Goal: Task Accomplishment & Management: Manage account settings

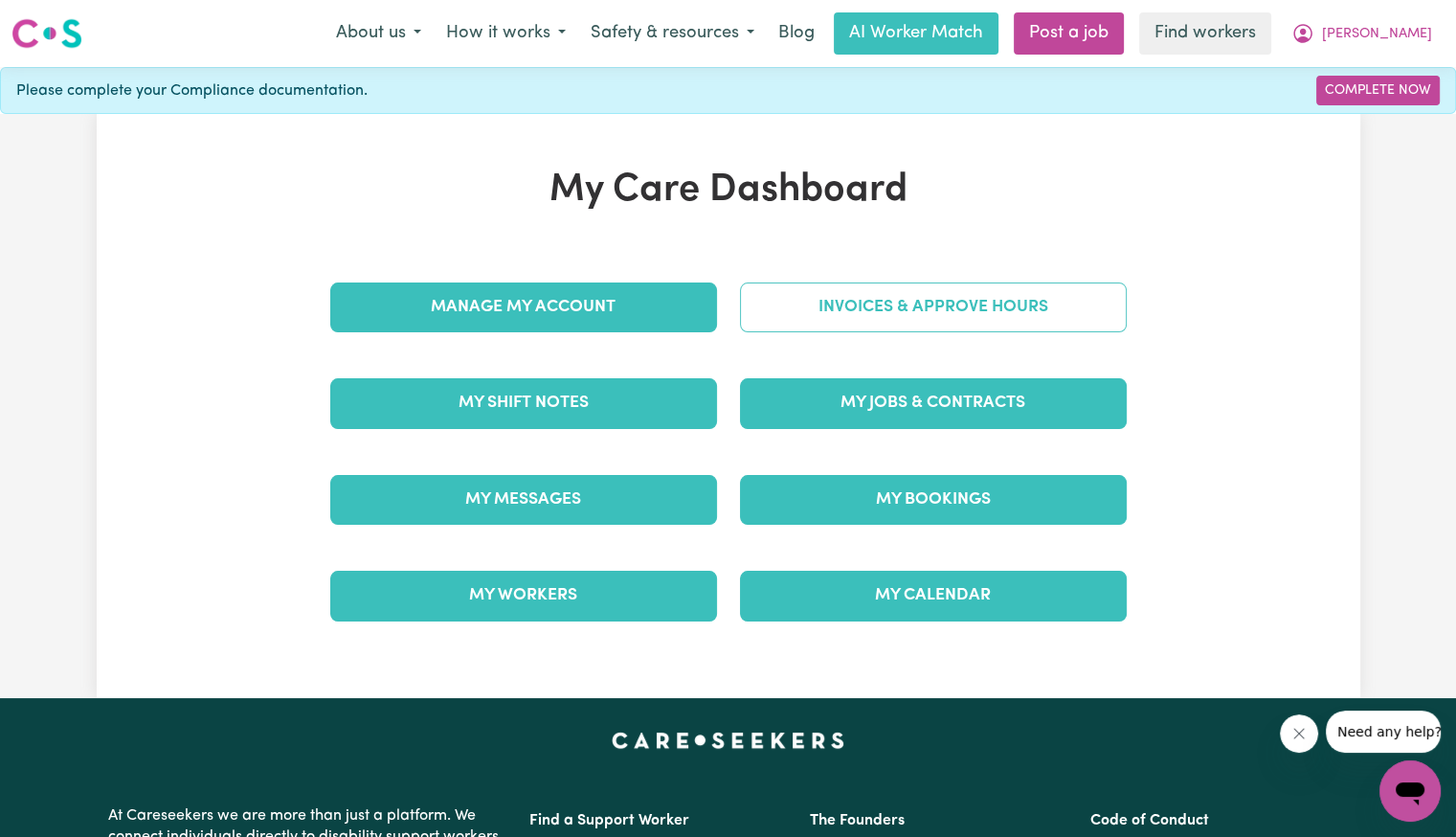
click at [972, 314] on link "Invoices & Approve Hours" at bounding box center [933, 307] width 387 height 50
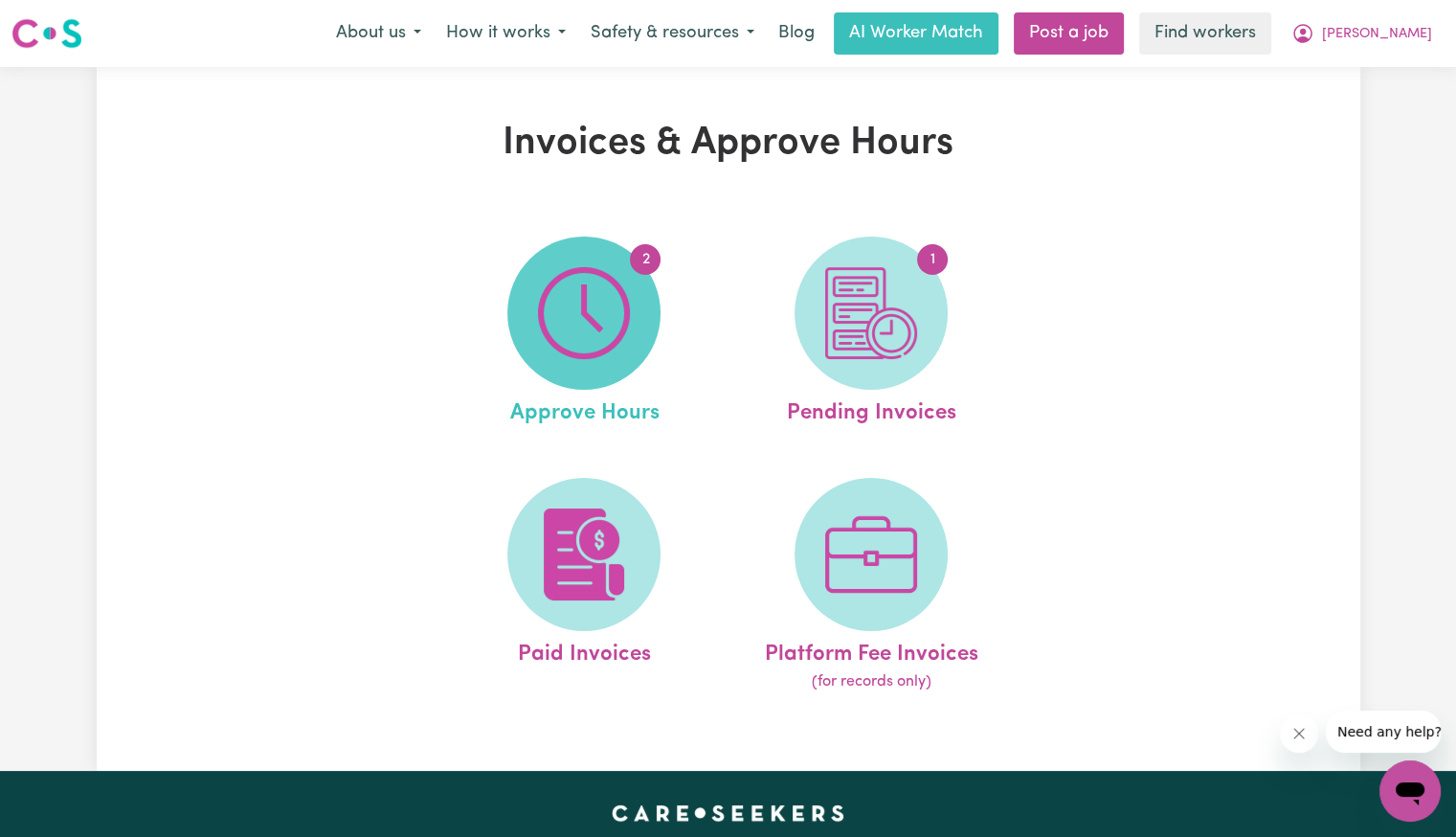
click at [586, 309] on img at bounding box center [584, 313] width 92 height 92
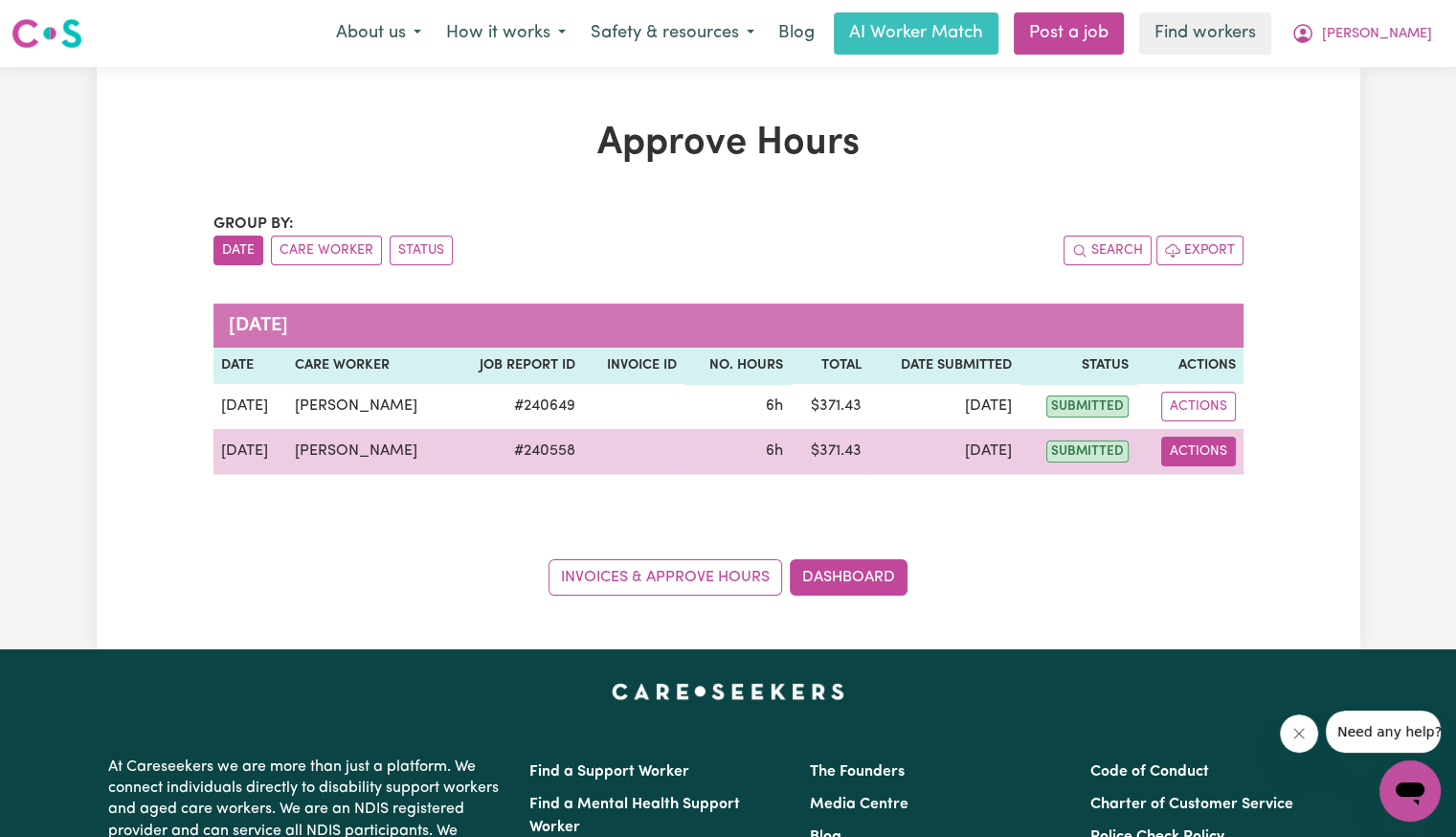
drag, startPoint x: 1188, startPoint y: 452, endPoint x: 1199, endPoint y: 465, distance: 17.0
click at [1189, 453] on button "Actions" at bounding box center [1198, 452] width 75 height 30
click at [1208, 495] on link "View Job Report" at bounding box center [1241, 495] width 164 height 38
select select "pm"
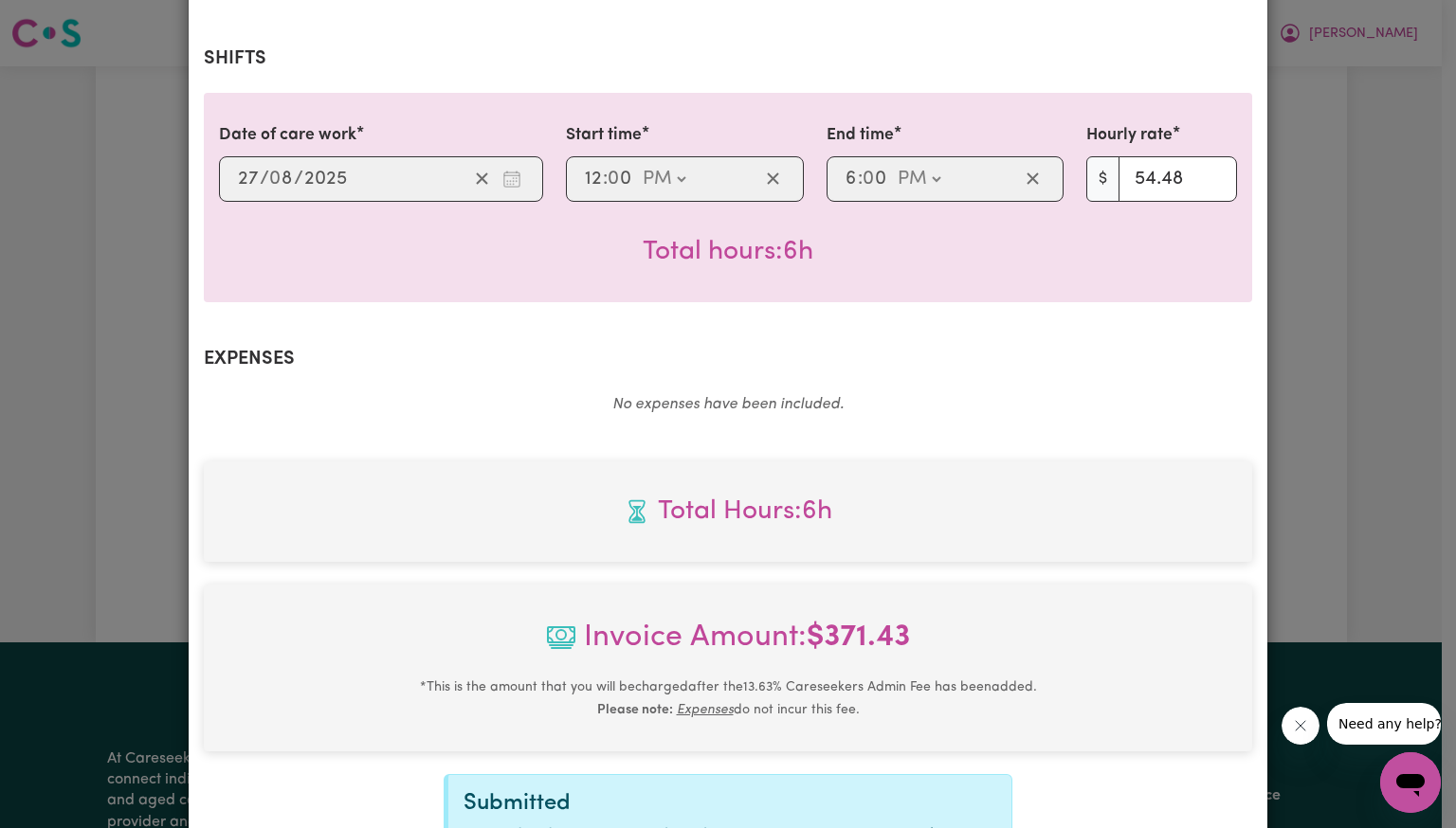
scroll to position [657, 0]
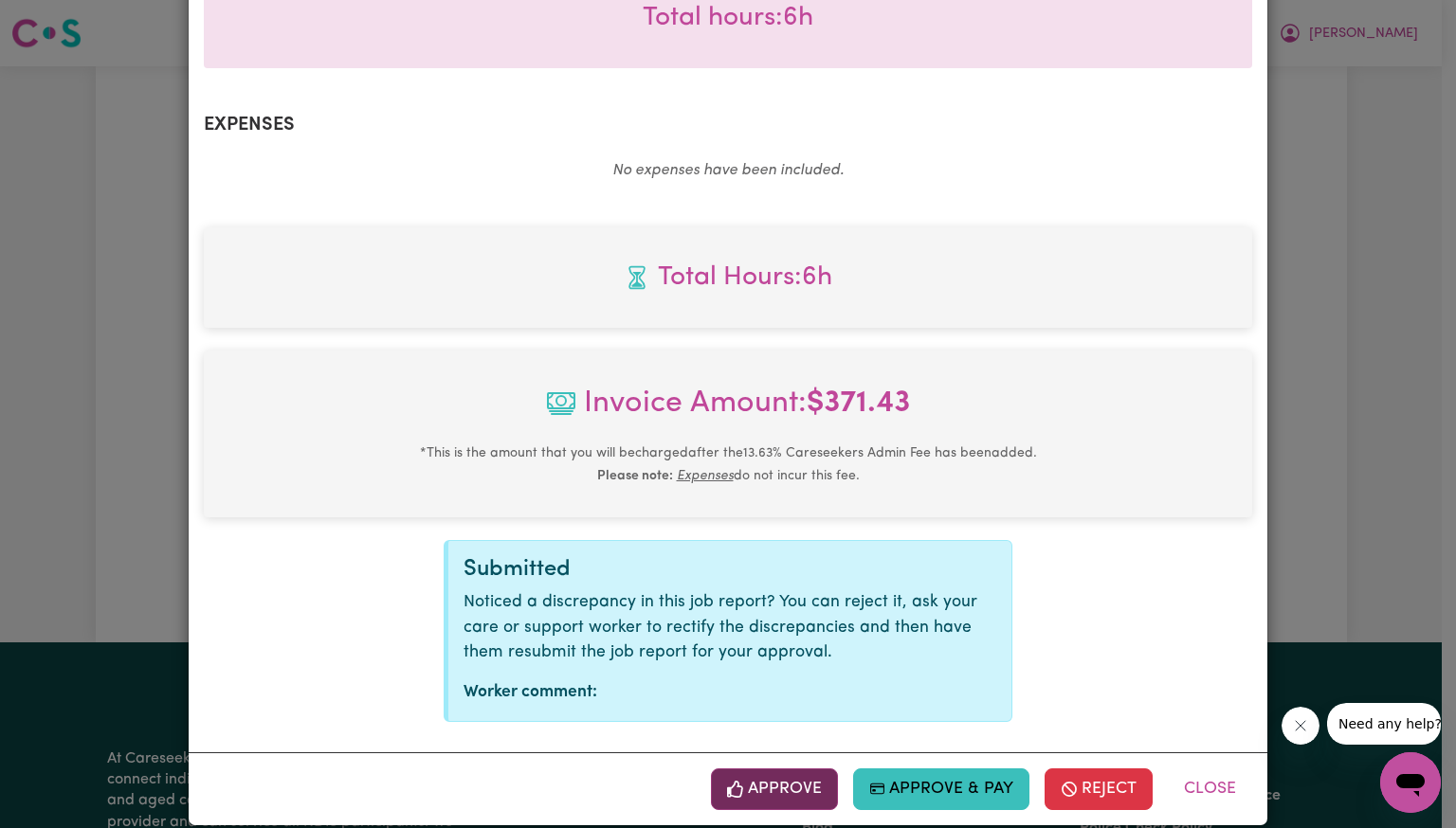
click at [800, 769] on button "Approve" at bounding box center [774, 789] width 127 height 42
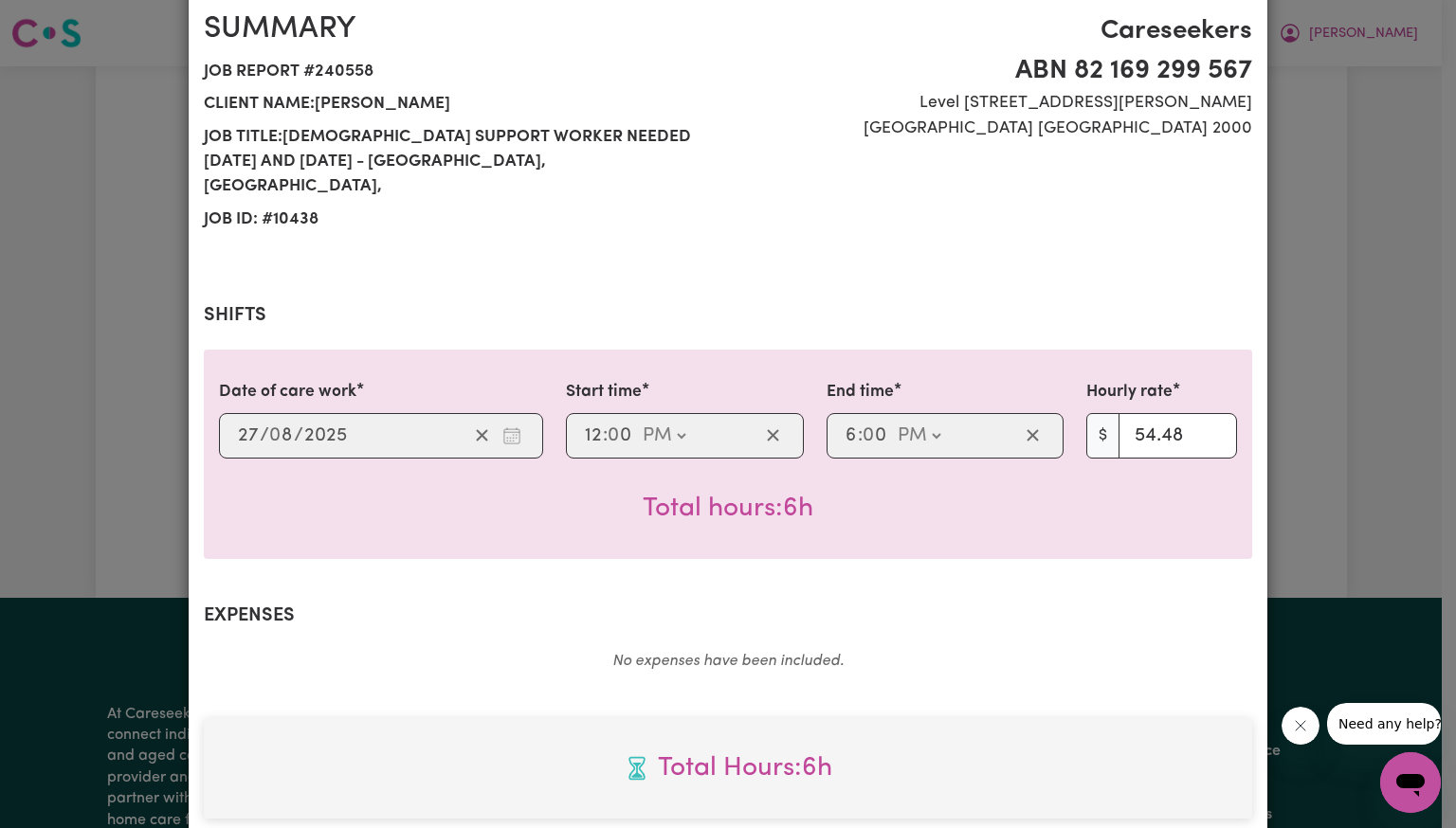
scroll to position [351, 0]
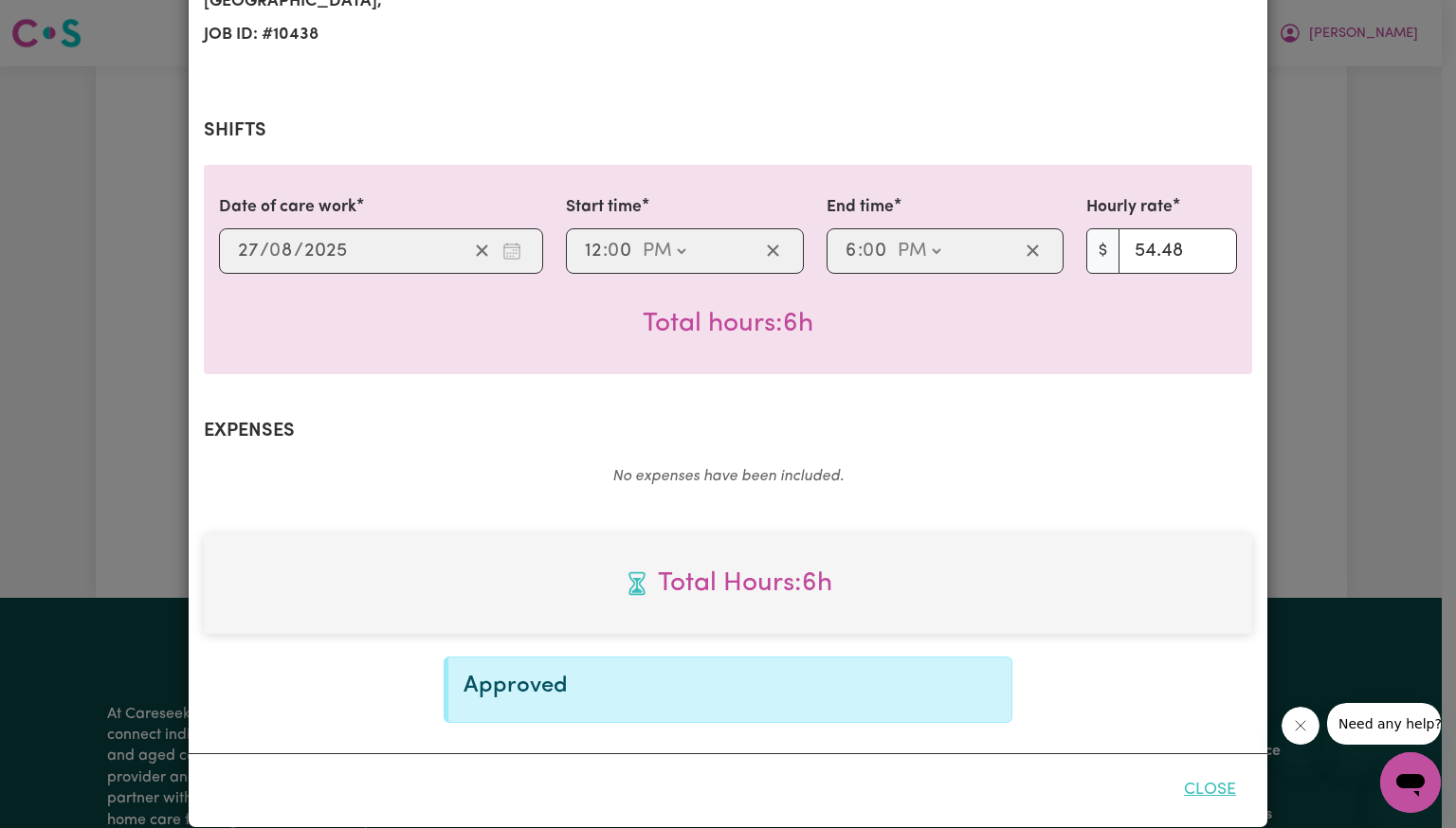
click at [1206, 769] on button "Close" at bounding box center [1210, 789] width 84 height 42
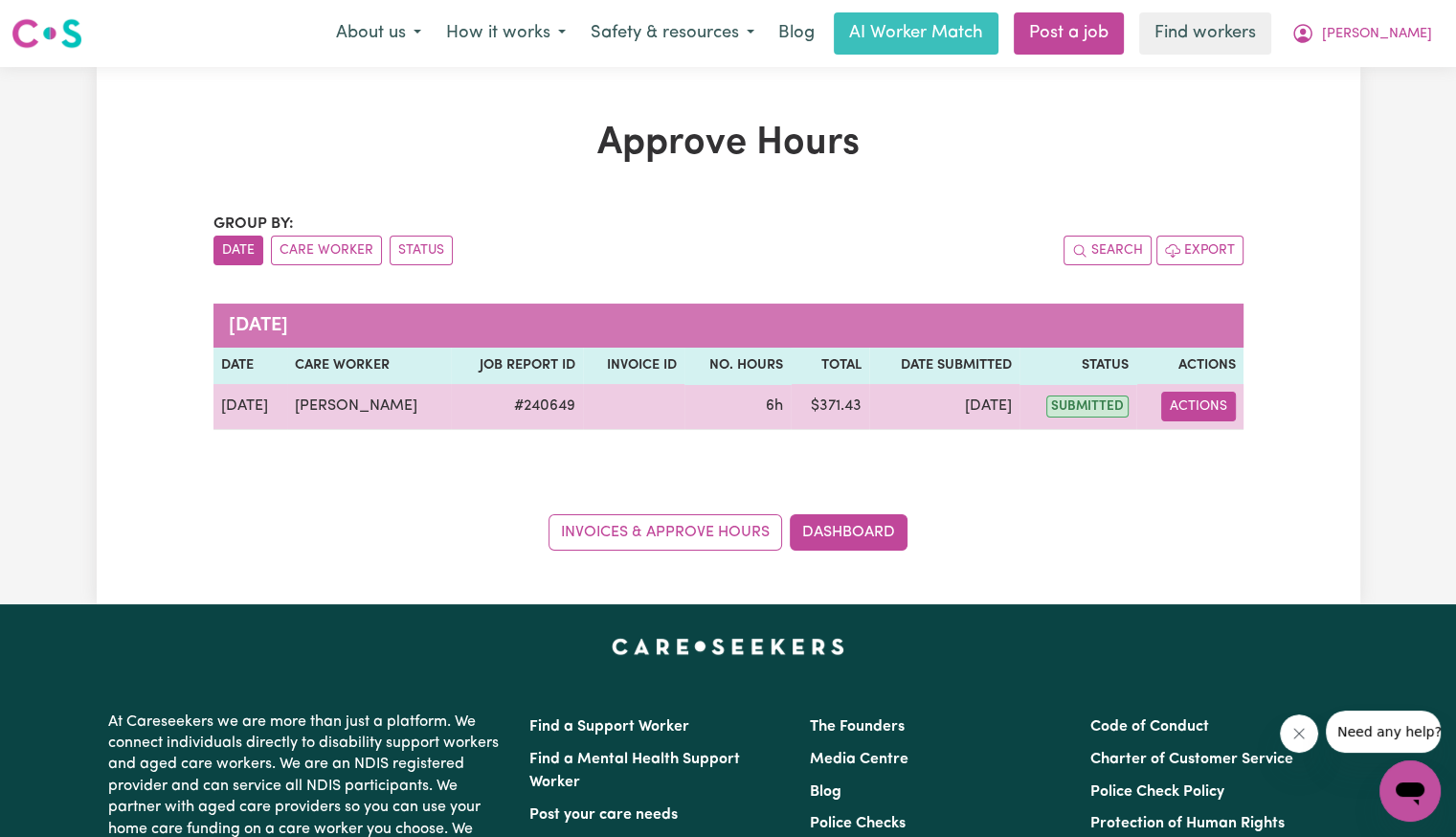
click at [1180, 412] on button "Actions" at bounding box center [1198, 407] width 75 height 30
click at [1187, 439] on span "View job report 240649" at bounding box center [1181, 450] width 15 height 23
select select "pm"
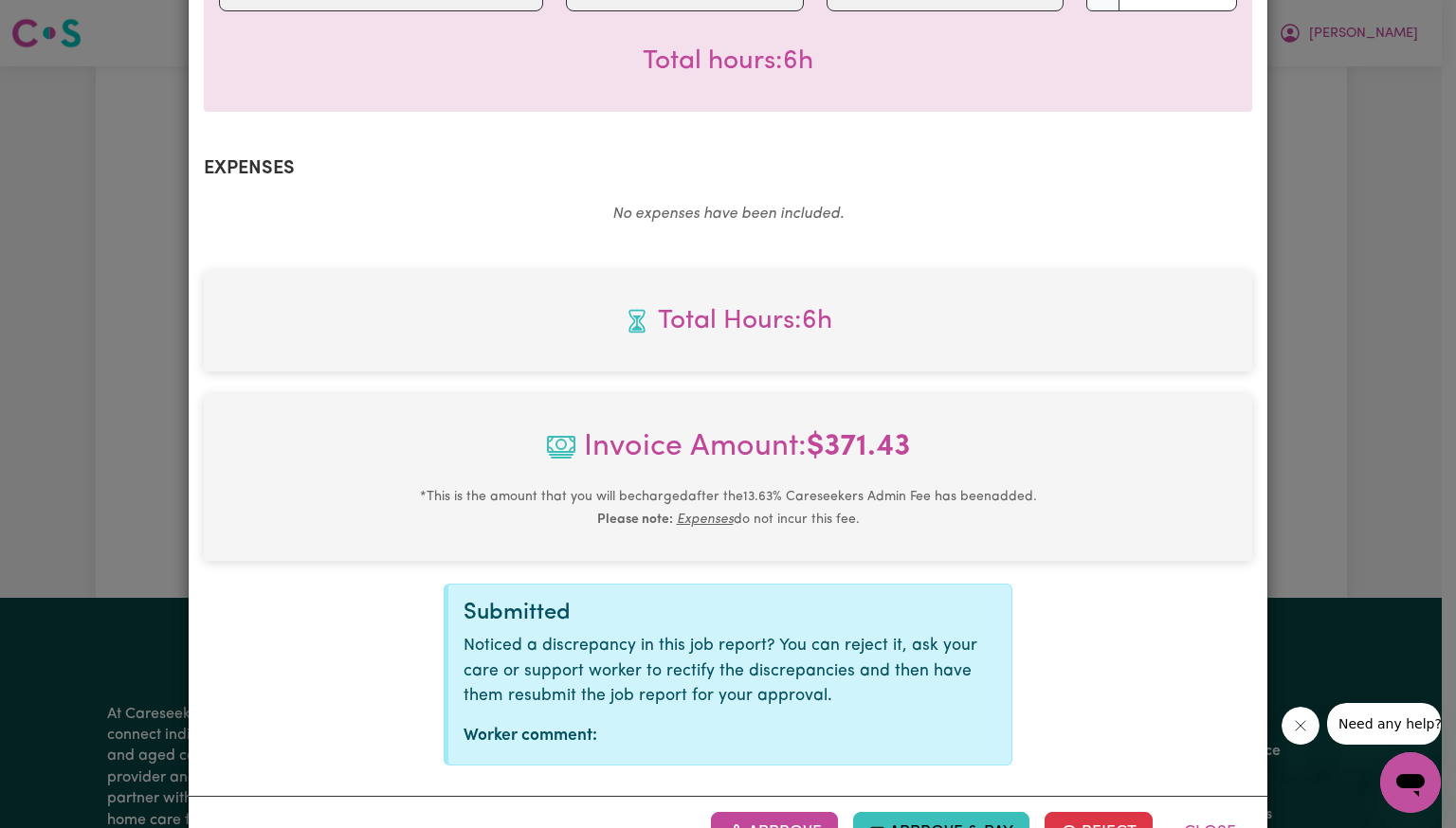
scroll to position [657, 0]
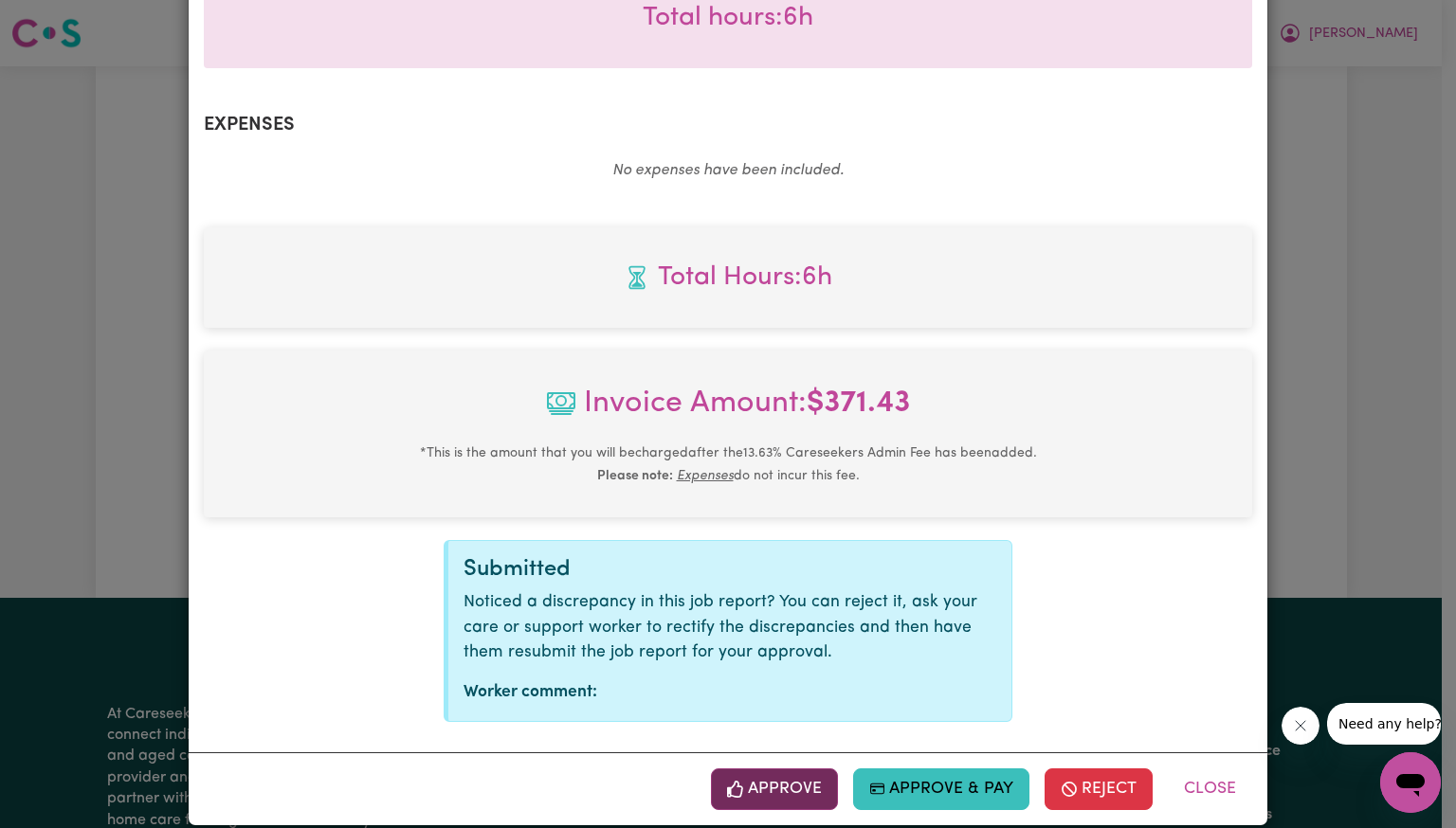
click at [771, 769] on button "Approve" at bounding box center [774, 789] width 127 height 42
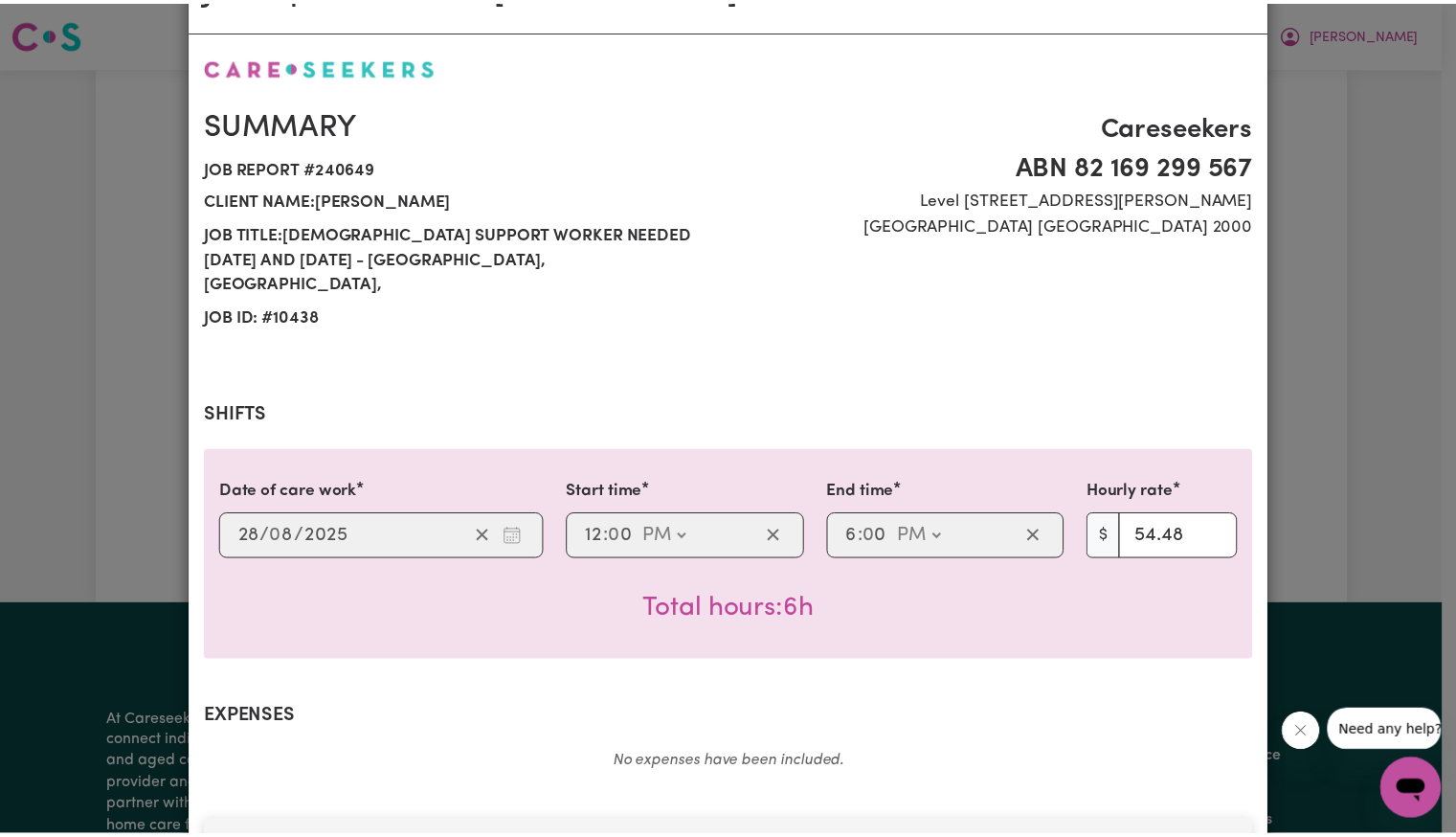
scroll to position [0, 0]
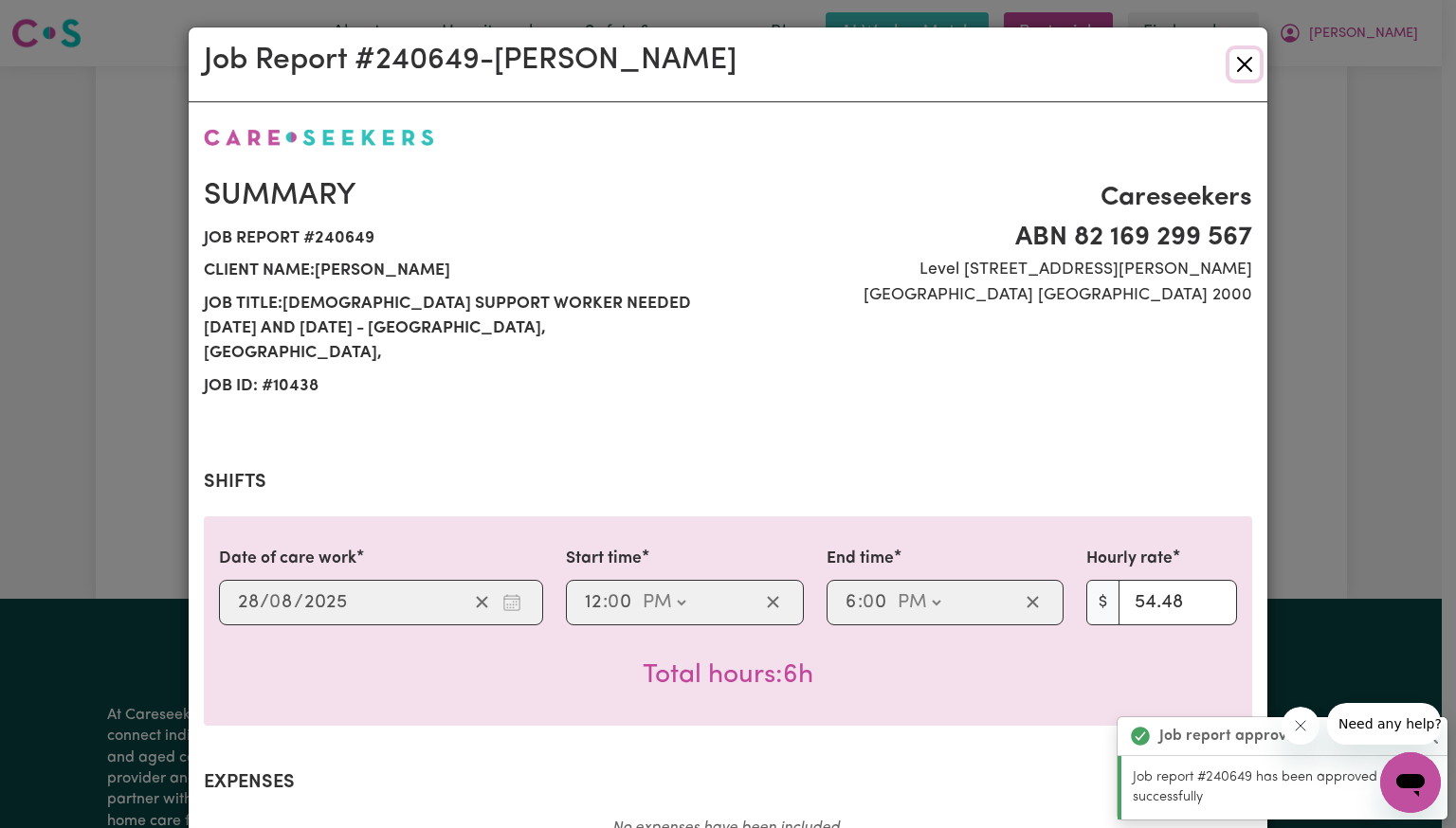
click at [1235, 62] on button "Close" at bounding box center [1244, 64] width 31 height 31
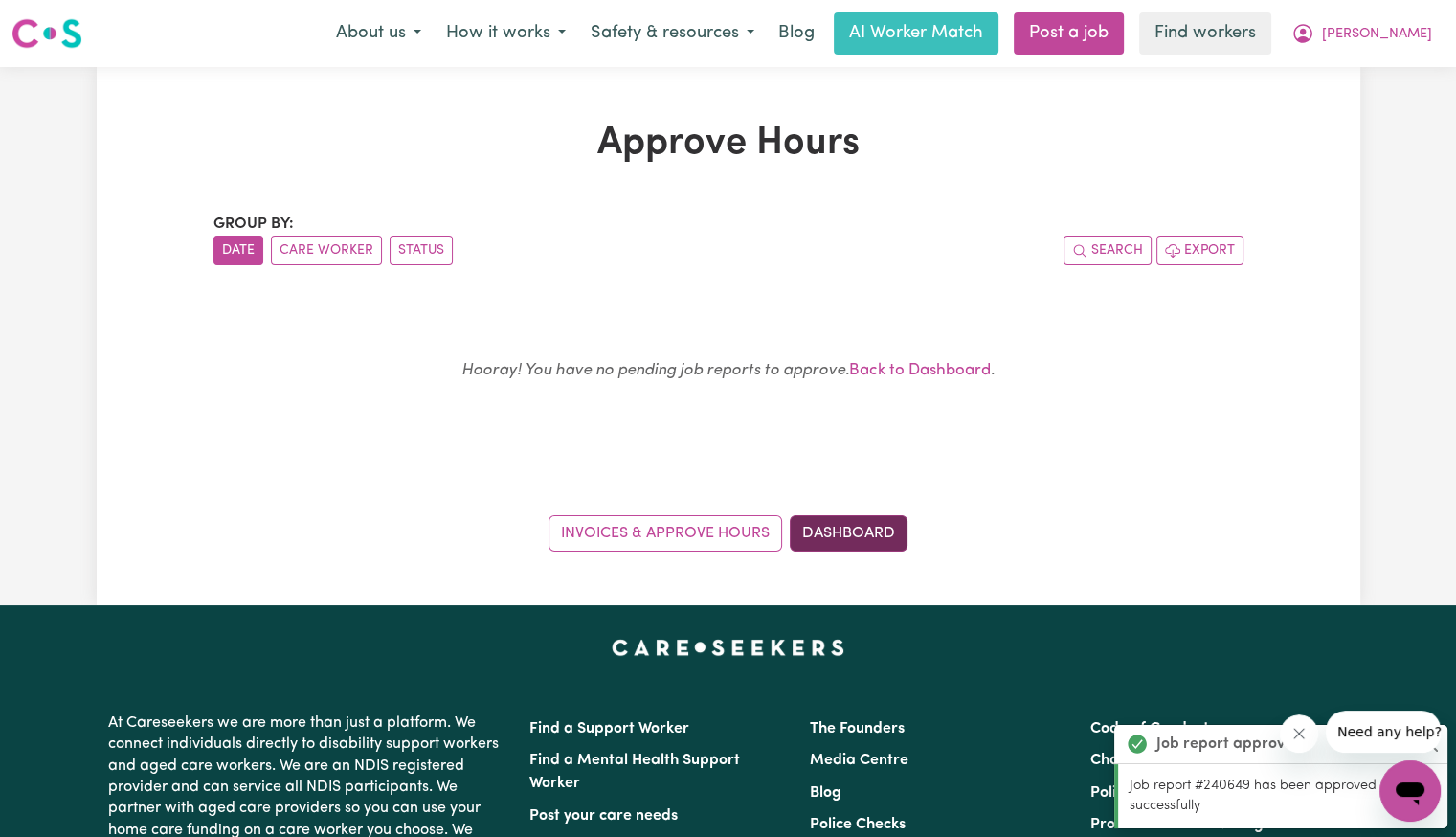
click at [850, 545] on link "Dashboard" at bounding box center [849, 533] width 118 height 36
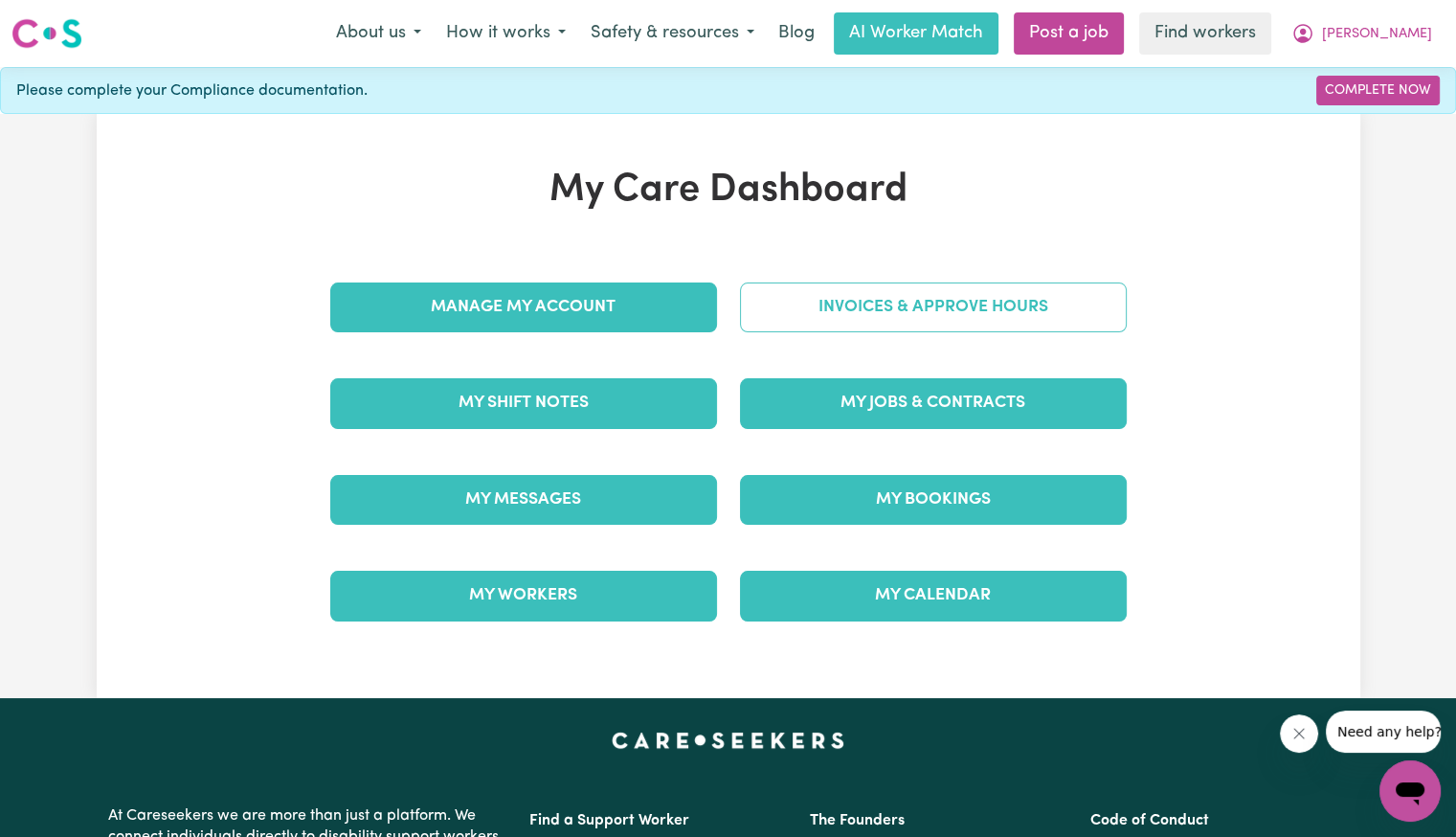
click at [838, 326] on link "Invoices & Approve Hours" at bounding box center [933, 307] width 387 height 50
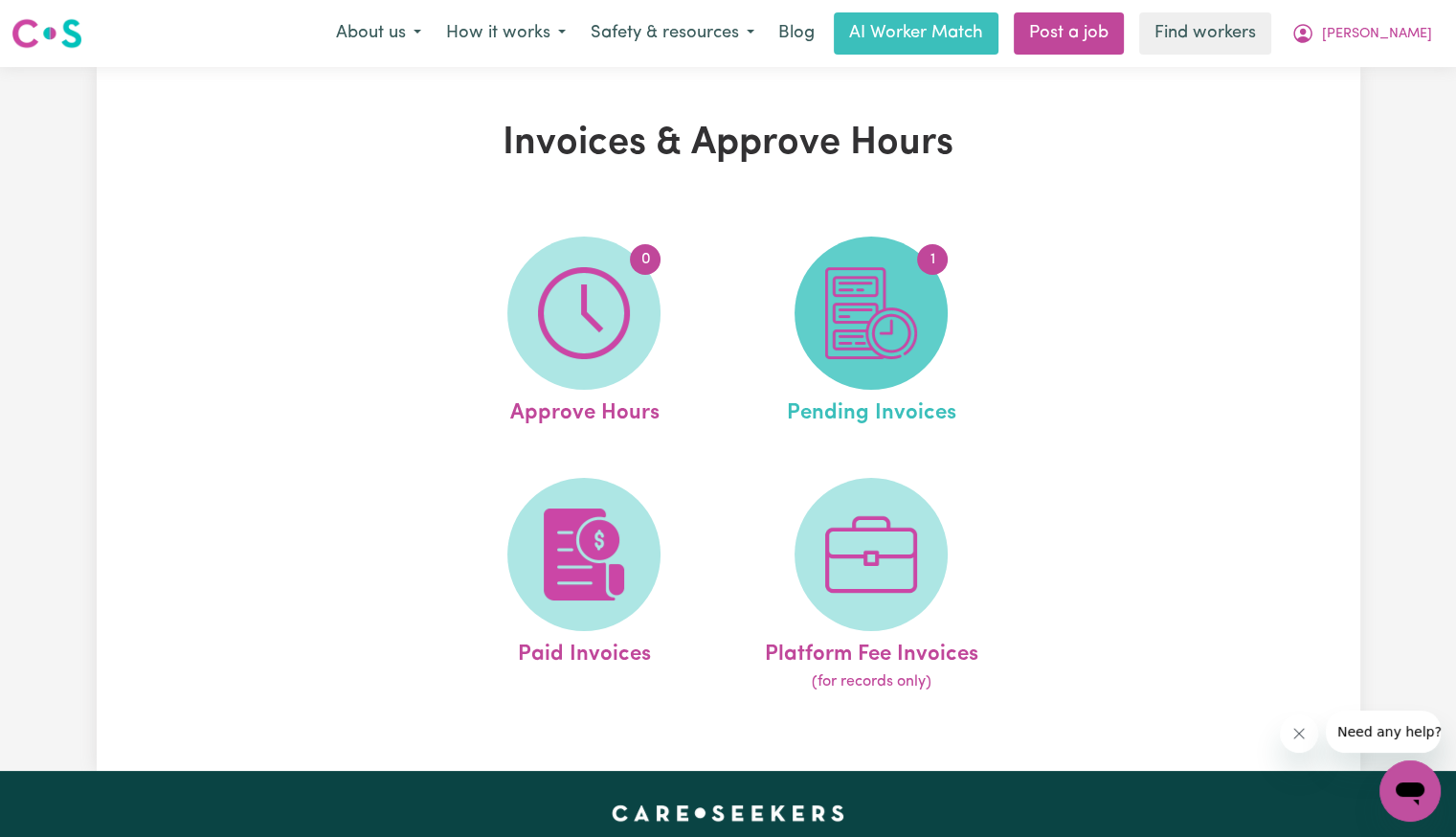
click at [841, 338] on img at bounding box center [871, 313] width 92 height 92
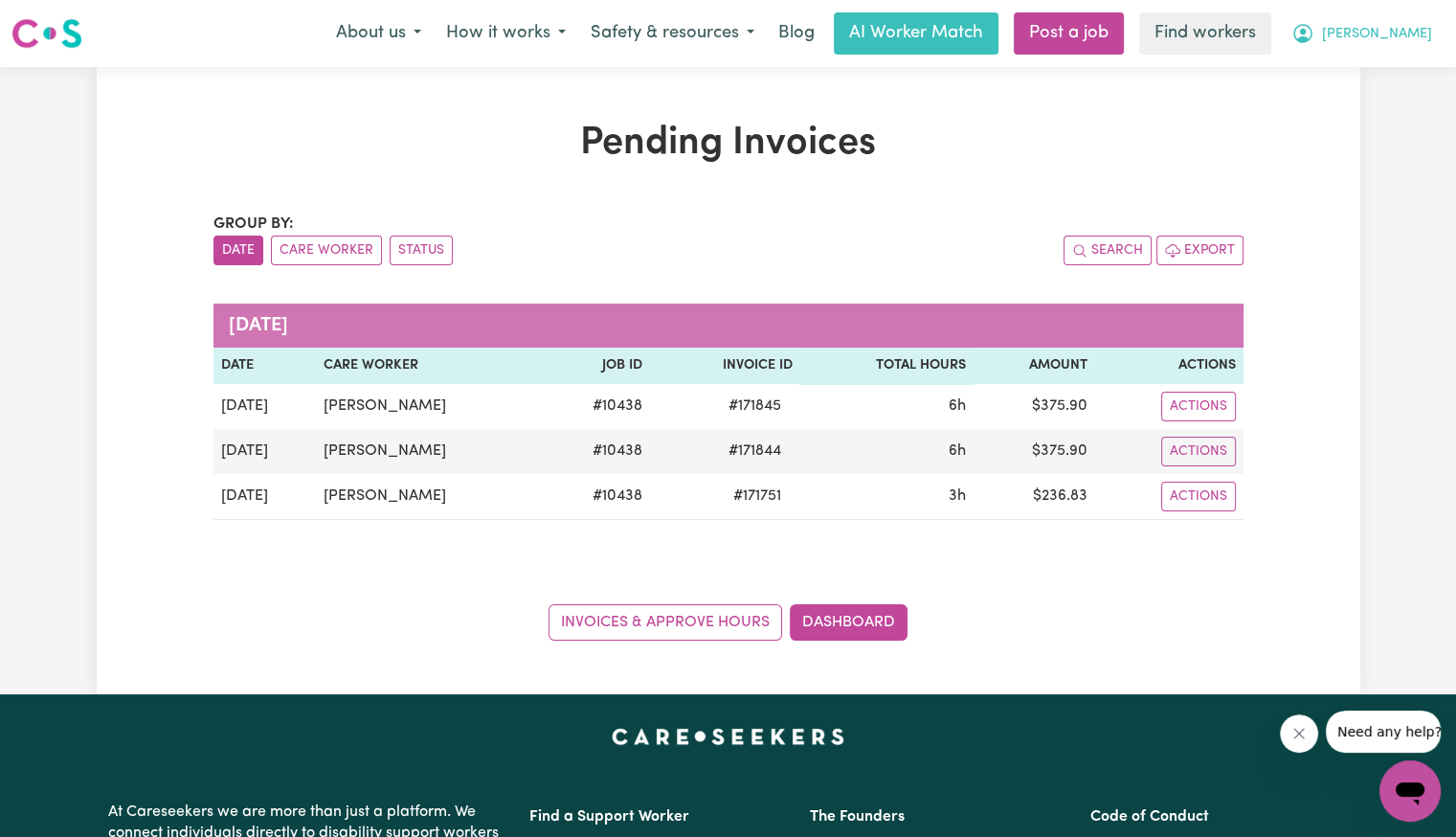
click at [1412, 41] on span "[PERSON_NAME]" at bounding box center [1377, 34] width 110 height 21
click at [1392, 108] on link "Logout" at bounding box center [1368, 110] width 151 height 36
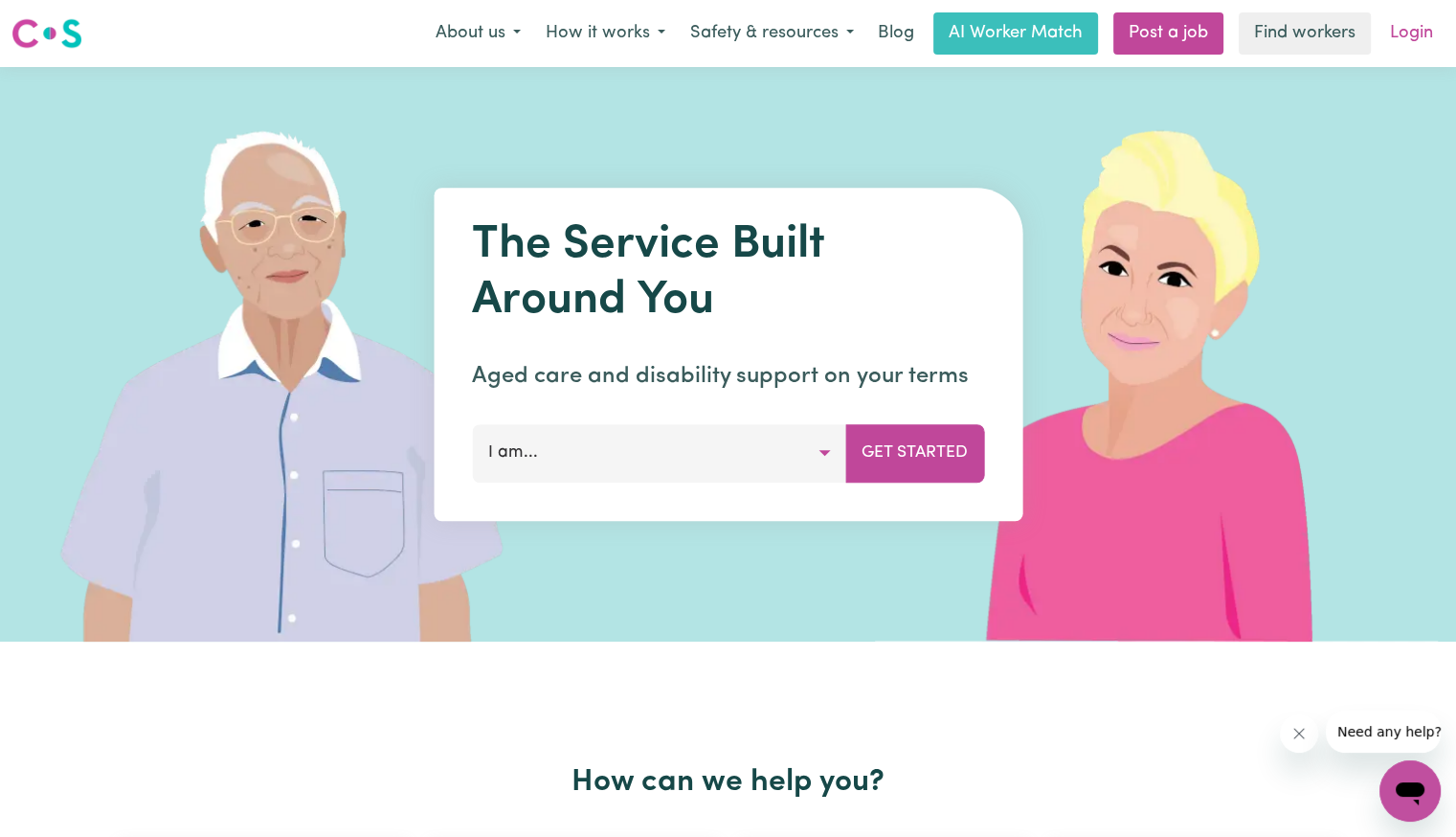
click at [1413, 30] on link "Login" at bounding box center [1412, 33] width 66 height 42
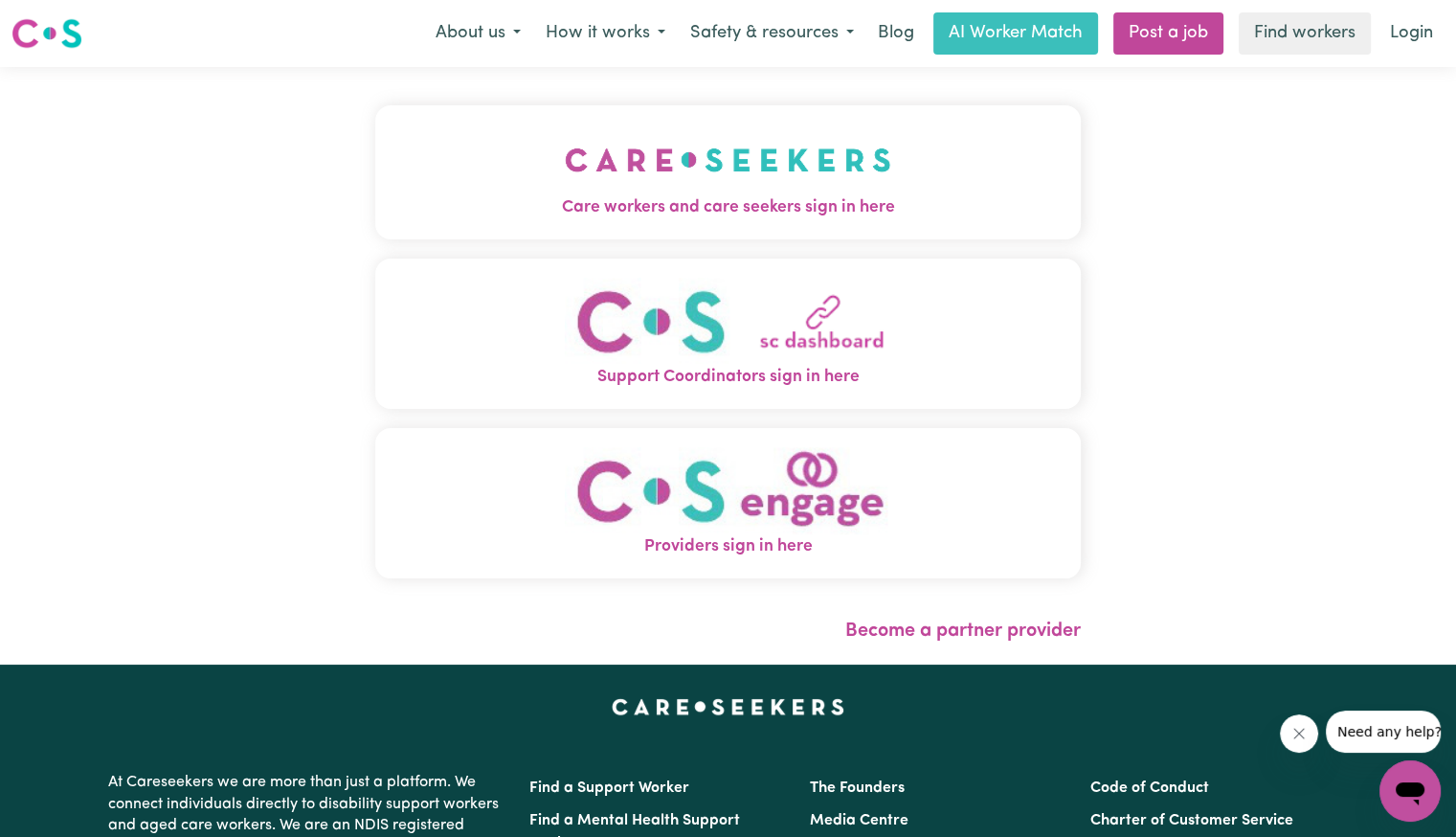
click at [617, 212] on span "Care workers and care seekers sign in here" at bounding box center [728, 207] width 706 height 25
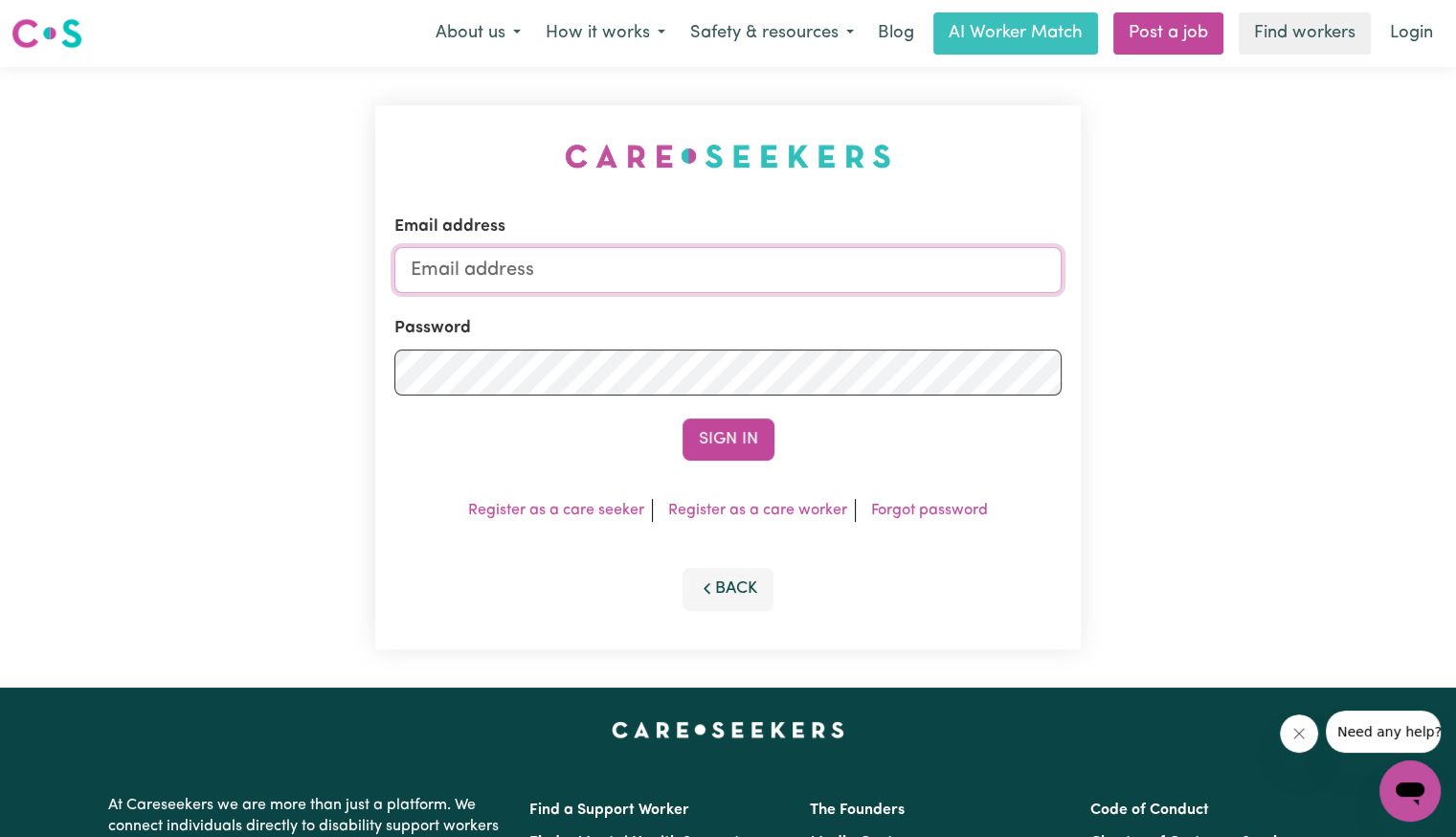
click at [603, 263] on input "Email address" at bounding box center [727, 270] width 667 height 46
type input "[EMAIL_ADDRESS][DOMAIN_NAME]"
click at [683, 418] on button "Sign In" at bounding box center [729, 439] width 92 height 42
